Goal: Obtain resource: Obtain resource

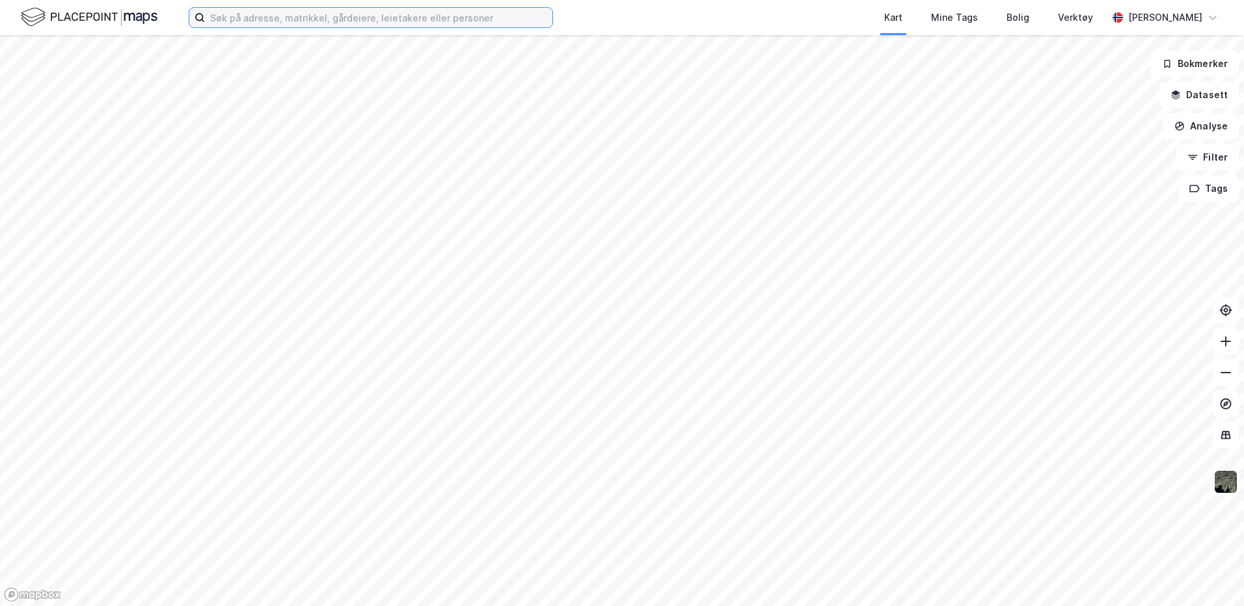
click at [459, 18] on input at bounding box center [378, 18] width 347 height 20
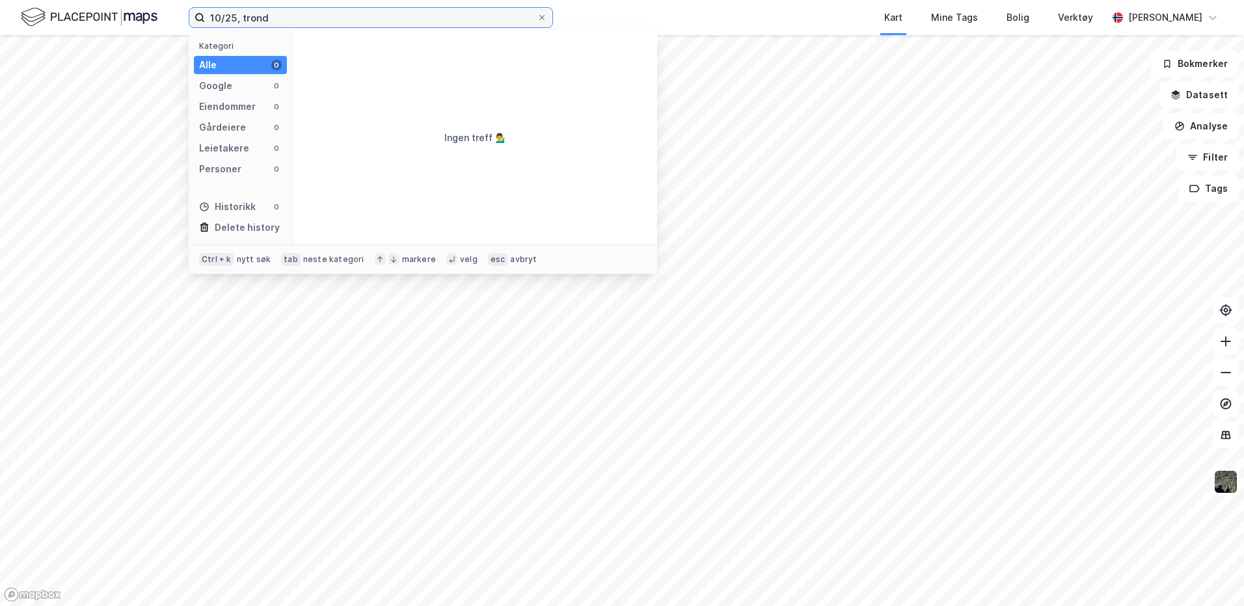
click at [222, 19] on input "10/25, trond" at bounding box center [371, 18] width 332 height 20
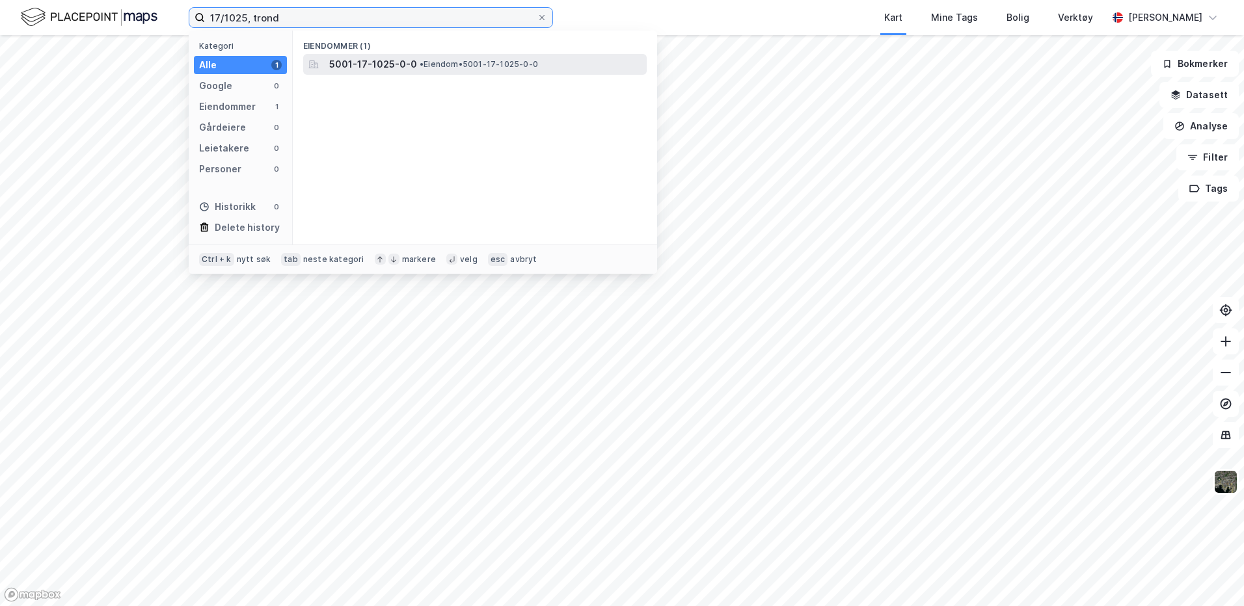
type input "17/1025, trond"
click at [371, 72] on span "5001-17-1025-0-0" at bounding box center [373, 65] width 88 height 16
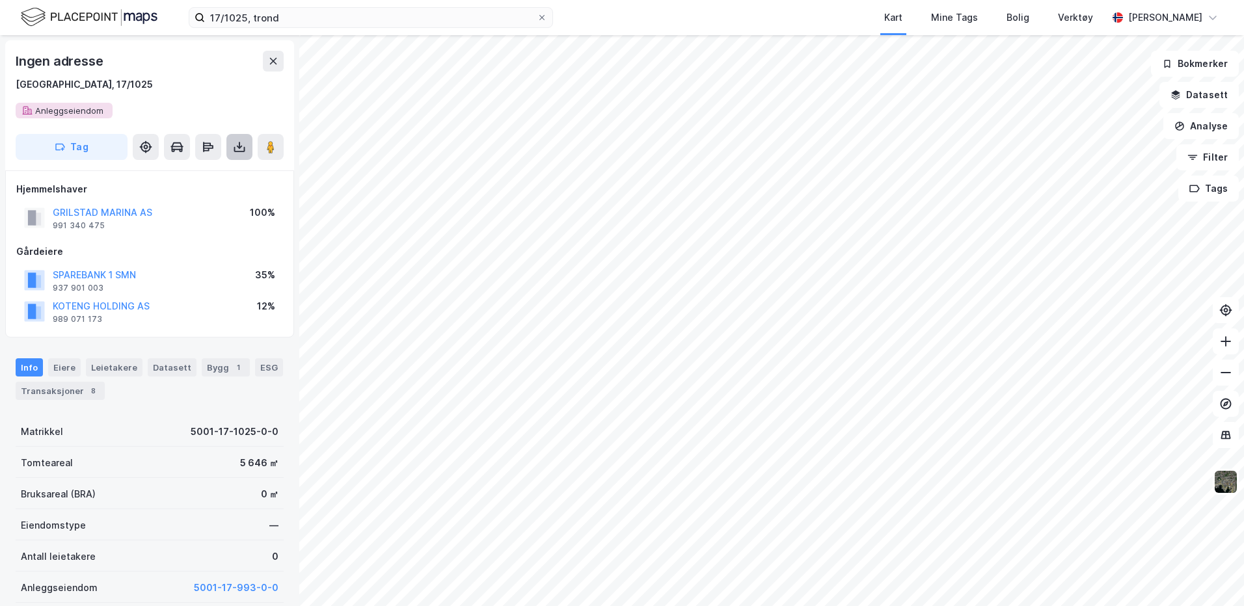
click at [232, 148] on button at bounding box center [239, 147] width 26 height 26
click at [213, 168] on div "Last ned grunnbok" at bounding box center [174, 173] width 75 height 10
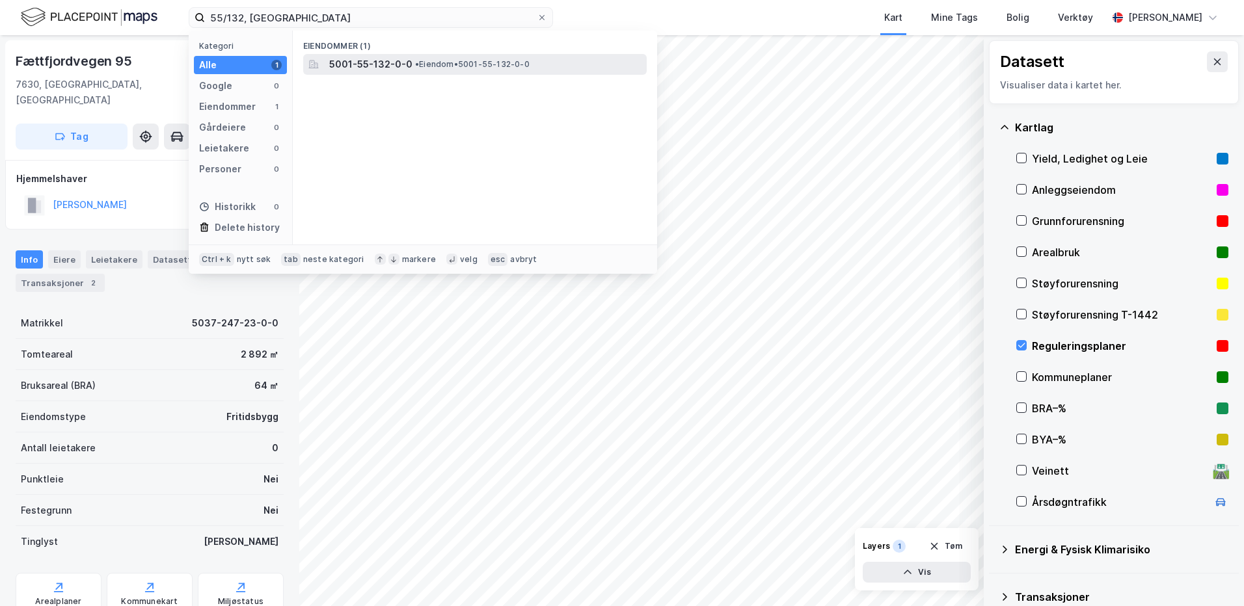
type input "55/132, [GEOGRAPHIC_DATA]"
click at [384, 67] on span "5001-55-132-0-0" at bounding box center [370, 65] width 83 height 16
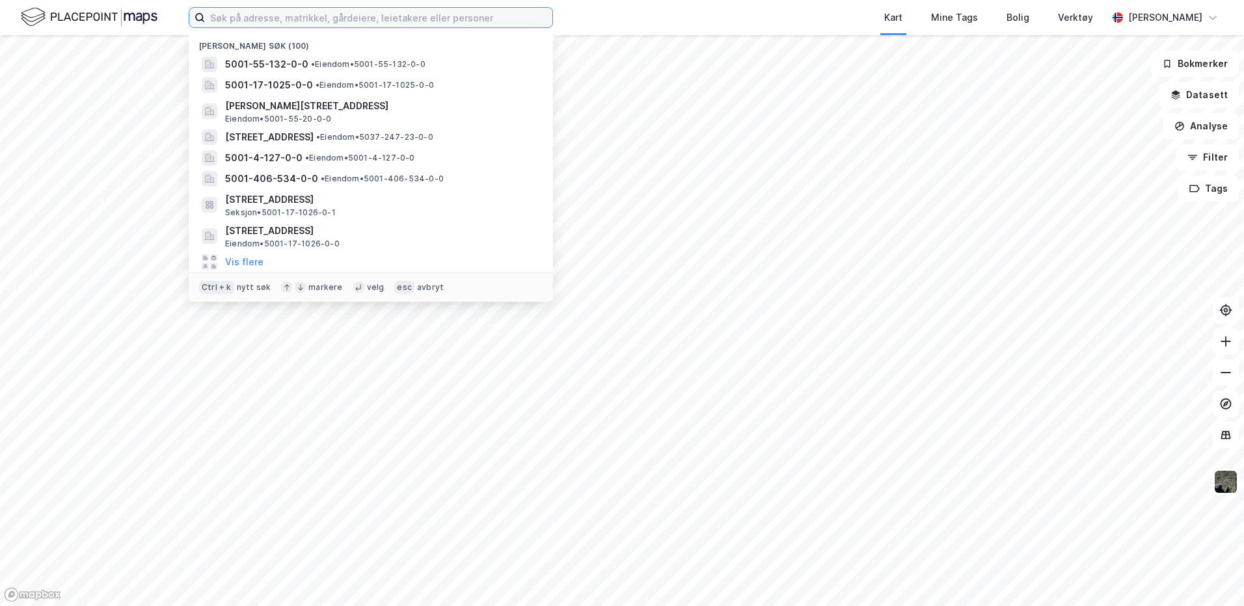
click at [340, 18] on input at bounding box center [378, 18] width 347 height 20
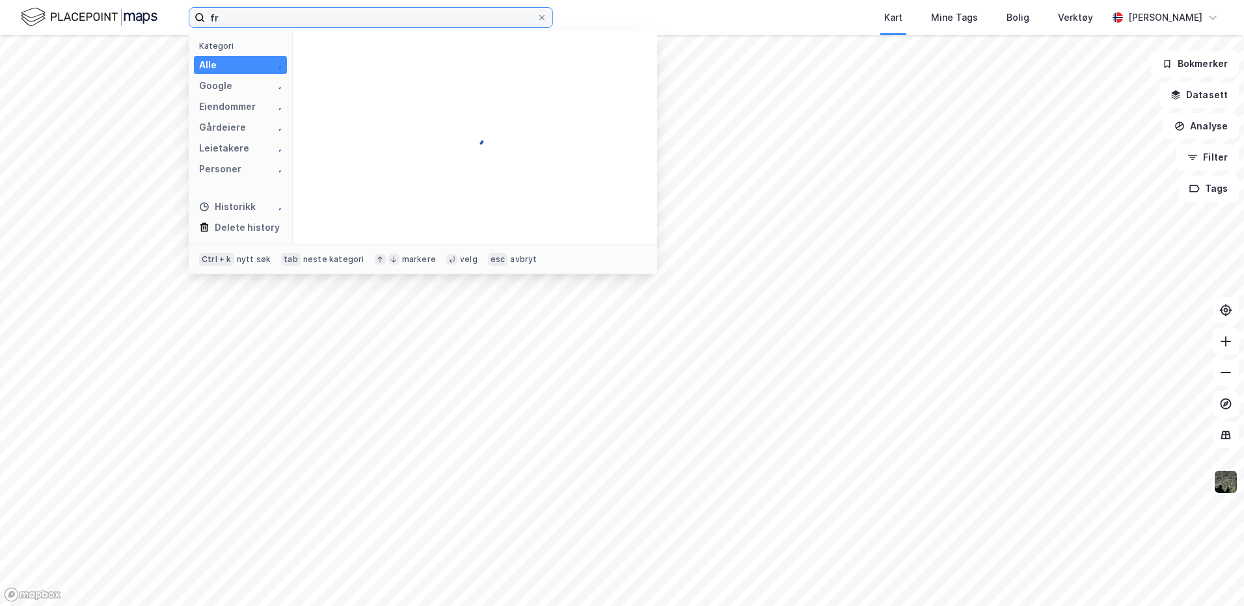
type input "f"
